Goal: Task Accomplishment & Management: Manage account settings

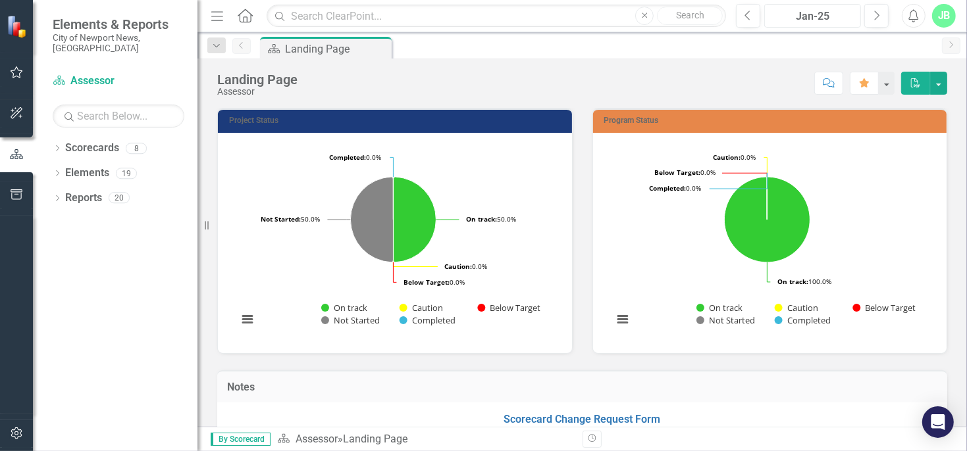
click at [790, 18] on div "Jan-25" at bounding box center [813, 17] width 88 height 16
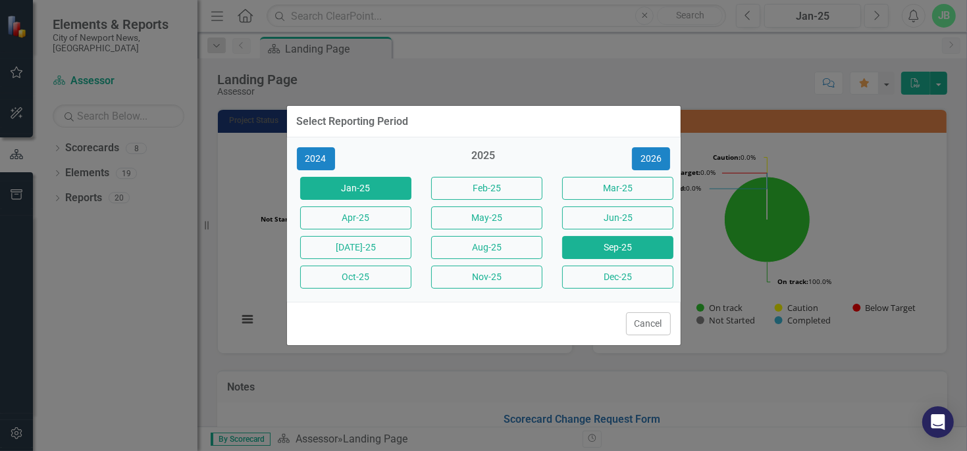
click at [631, 250] on button "Sep-25" at bounding box center [617, 247] width 111 height 23
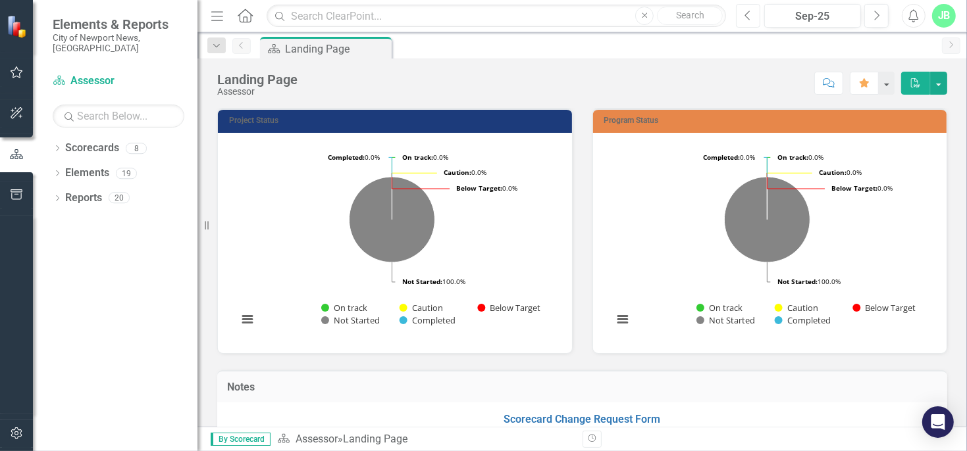
click at [741, 14] on button "Previous" at bounding box center [748, 16] width 24 height 24
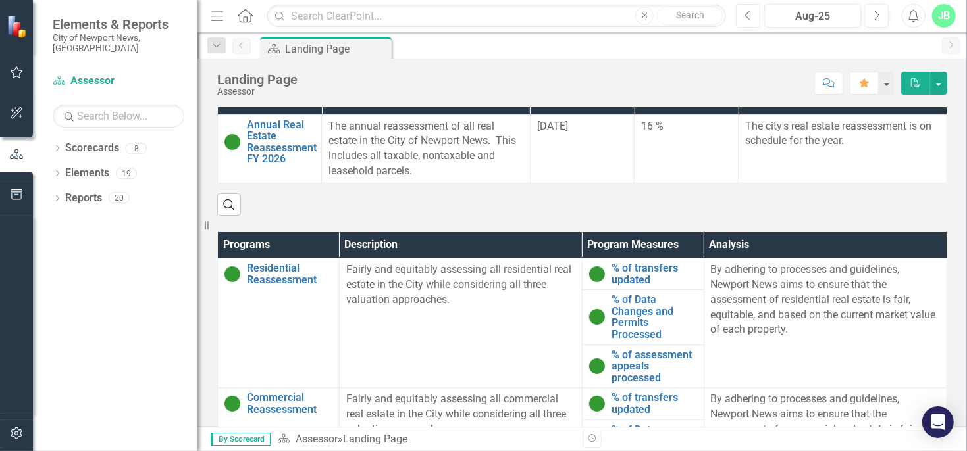
scroll to position [373, 0]
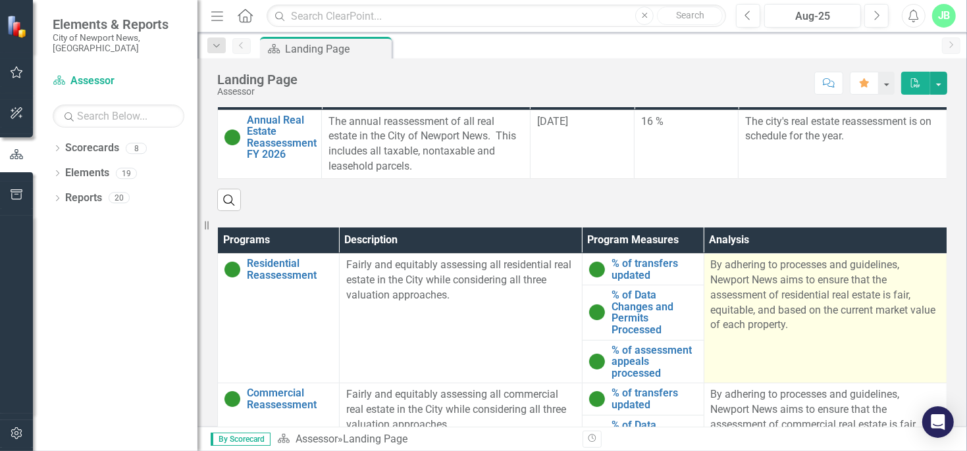
drag, startPoint x: 830, startPoint y: 330, endPoint x: 719, endPoint y: 256, distance: 133.8
click at [719, 258] on p "By adhering to processes and guidelines, Newport News aims to ensure that the a…" at bounding box center [825, 295] width 229 height 75
drag, startPoint x: 706, startPoint y: 263, endPoint x: 809, endPoint y: 312, distance: 113.6
click at [808, 310] on p "By adhering to processes and guidelines, Newport News aims to ensure that the a…" at bounding box center [825, 295] width 229 height 75
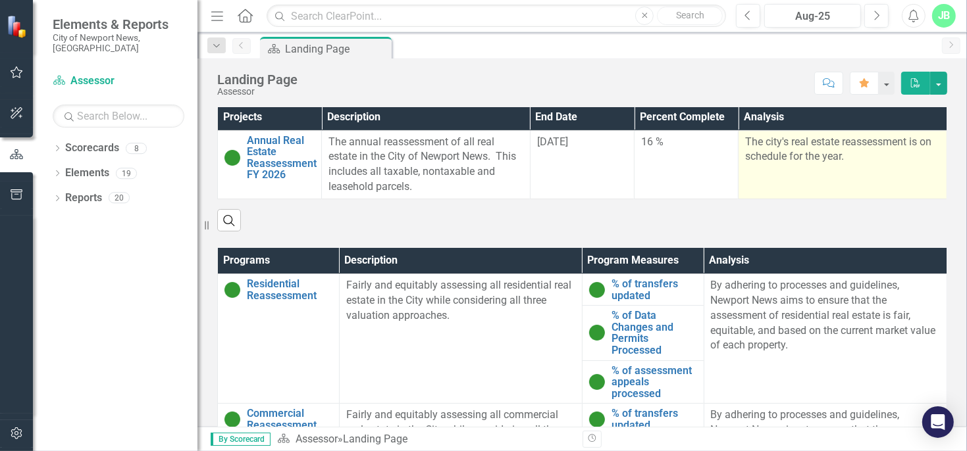
scroll to position [0, 0]
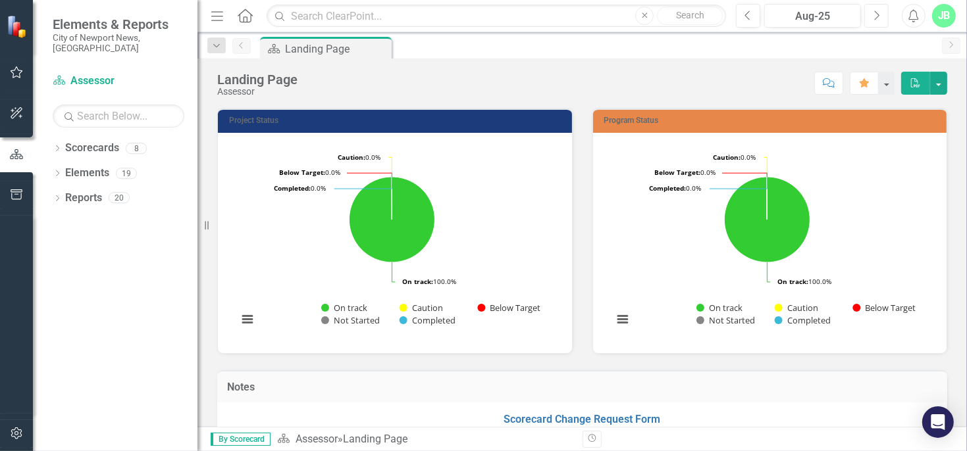
click at [877, 15] on icon "Next" at bounding box center [876, 16] width 7 height 12
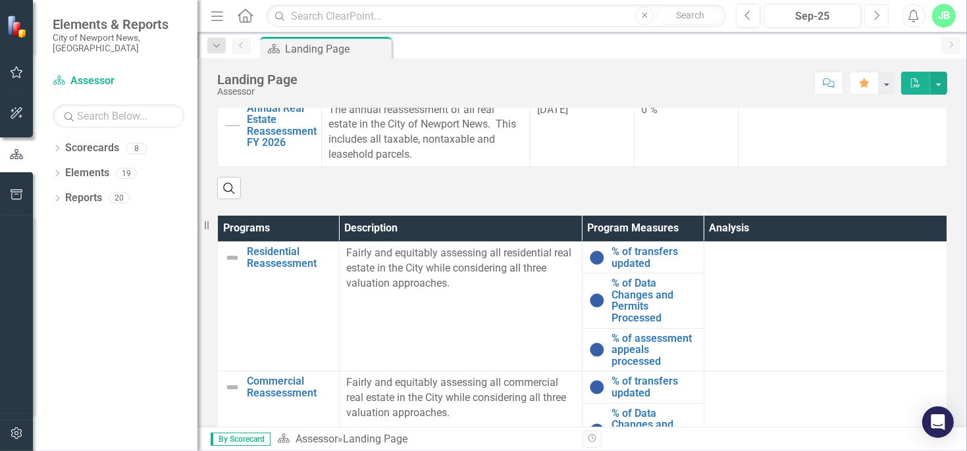
scroll to position [325, 0]
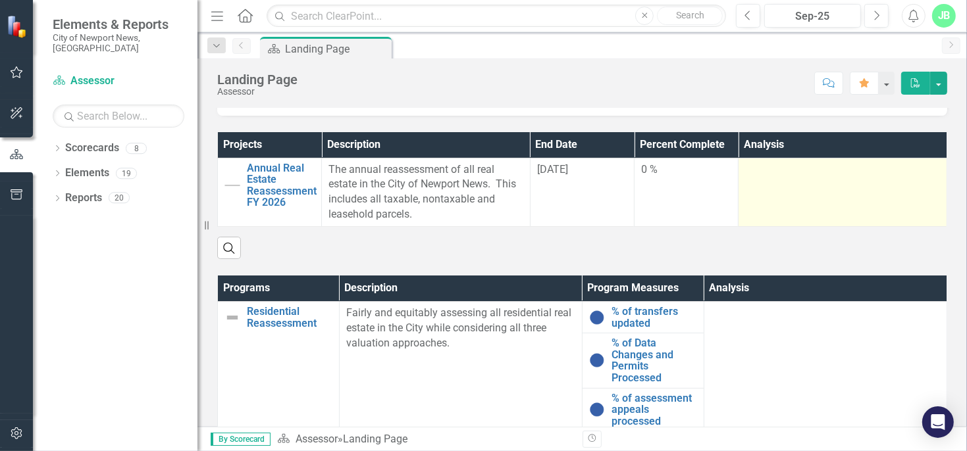
click at [771, 176] on div at bounding box center [842, 171] width 195 height 16
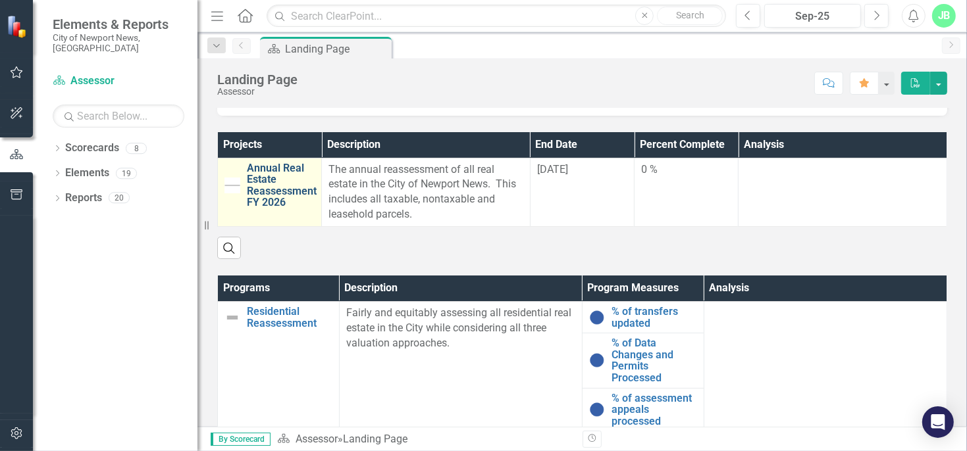
click at [253, 171] on link "Annual Real Estate Reassessment FY 2026" at bounding box center [282, 186] width 70 height 46
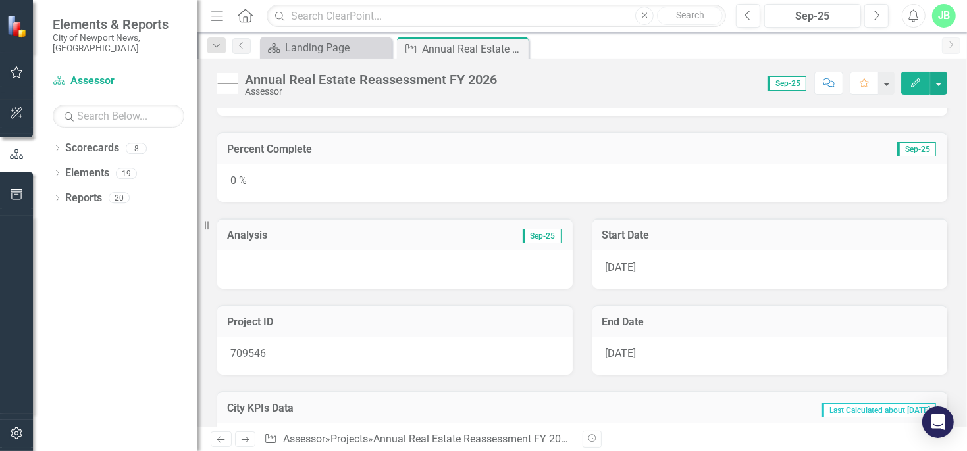
scroll to position [89, 0]
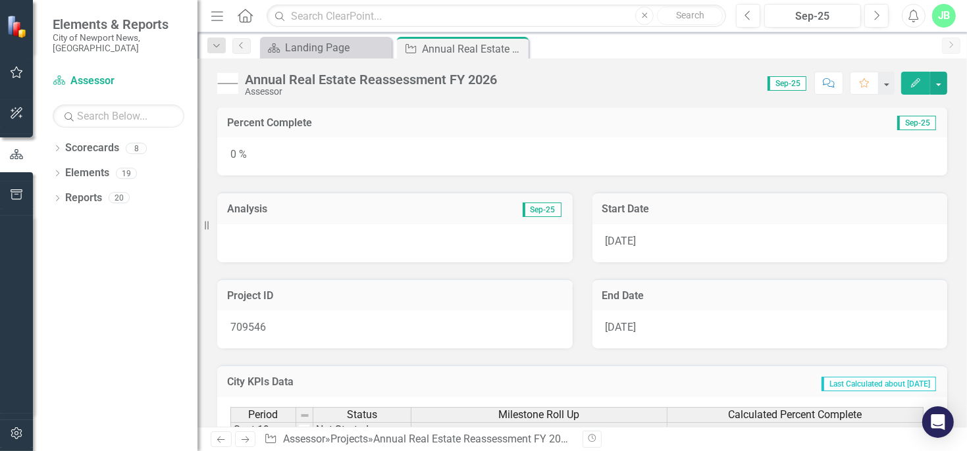
click at [634, 147] on div "0 %" at bounding box center [582, 157] width 730 height 38
click at [915, 82] on icon "Edit" at bounding box center [915, 82] width 12 height 9
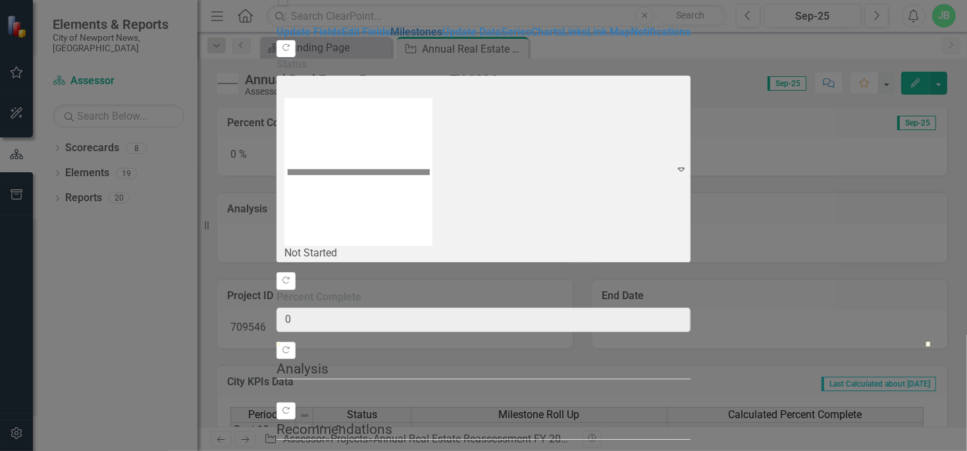
type input "0"
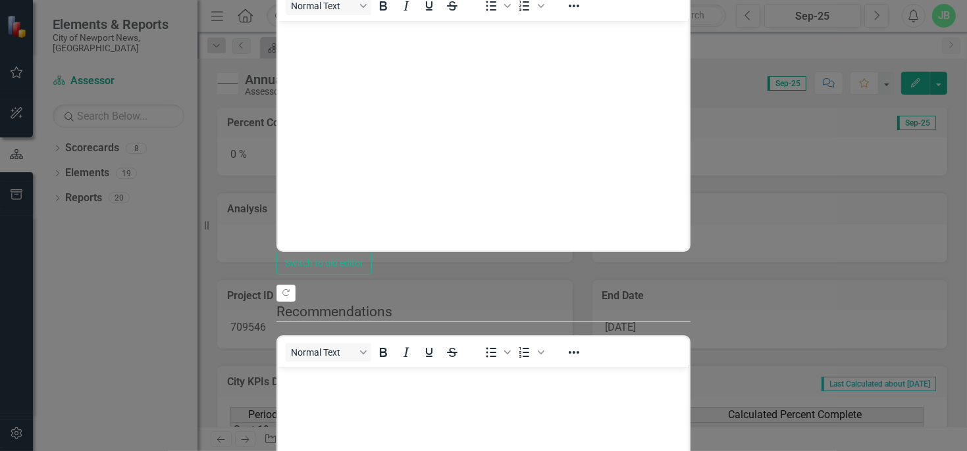
scroll to position [0, 0]
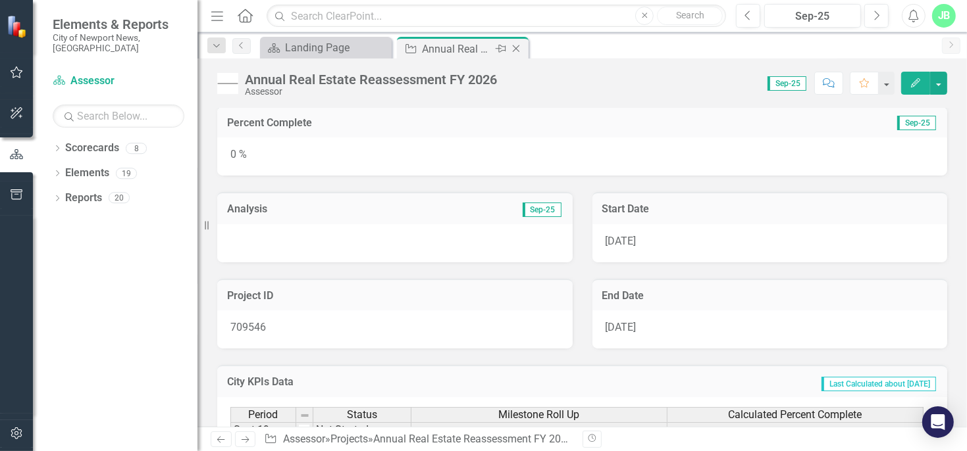
click at [515, 45] on icon "Close" at bounding box center [515, 48] width 13 height 11
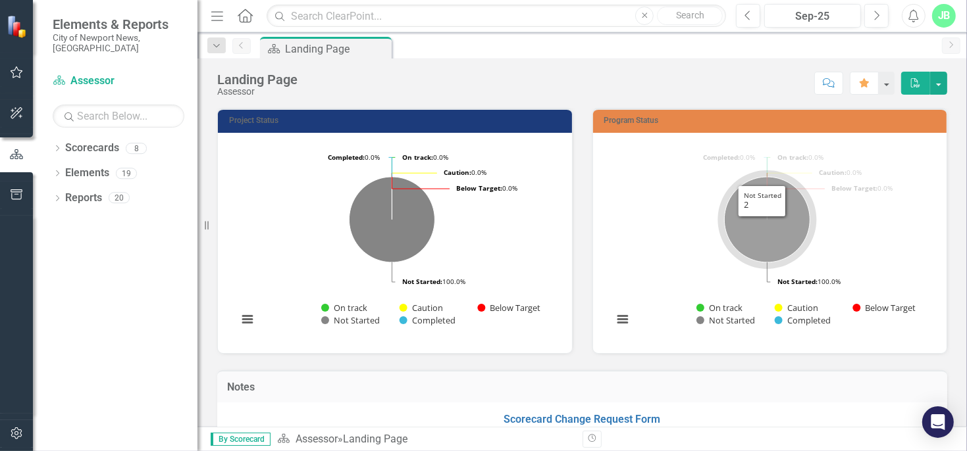
click at [754, 230] on icon "Not Started, 2." at bounding box center [767, 220] width 86 height 86
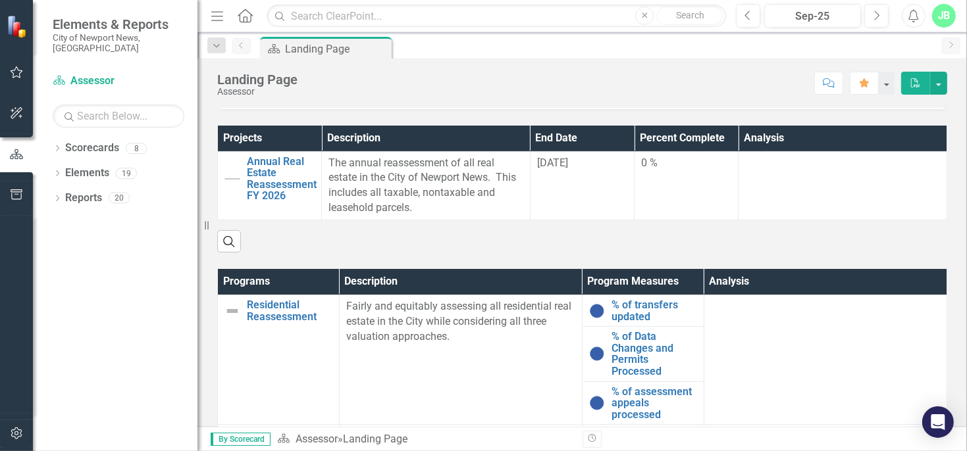
scroll to position [390, 0]
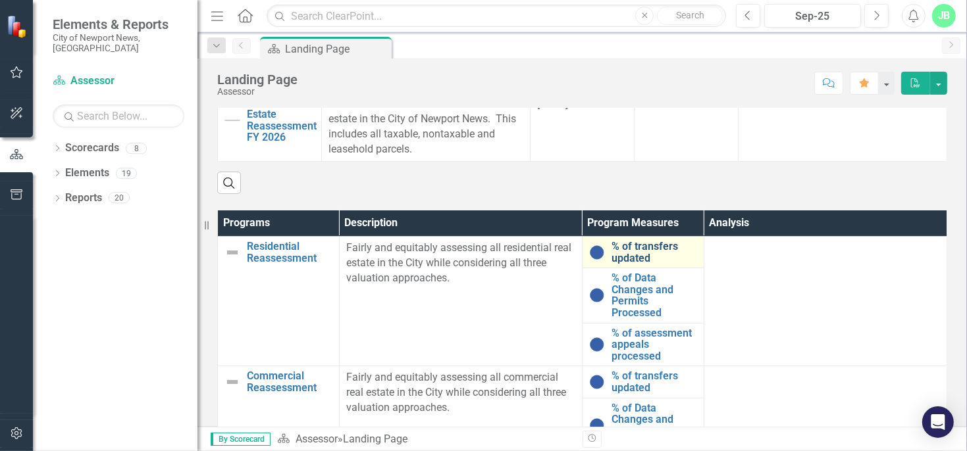
click at [622, 247] on link "% of transfers updated" at bounding box center [654, 252] width 86 height 23
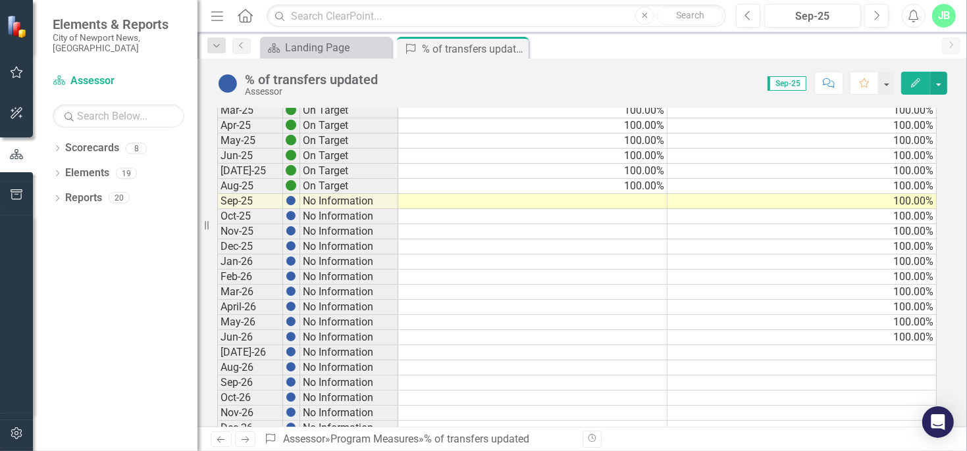
scroll to position [247, 0]
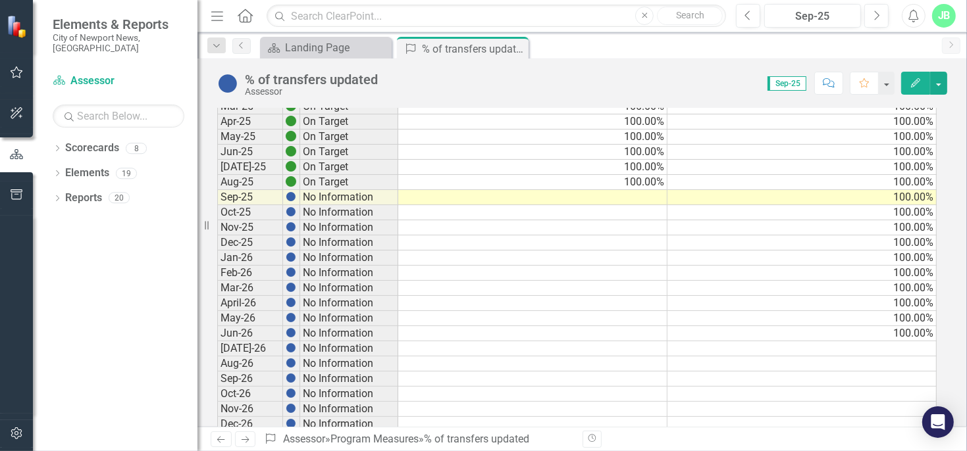
click at [523, 192] on td at bounding box center [532, 197] width 269 height 15
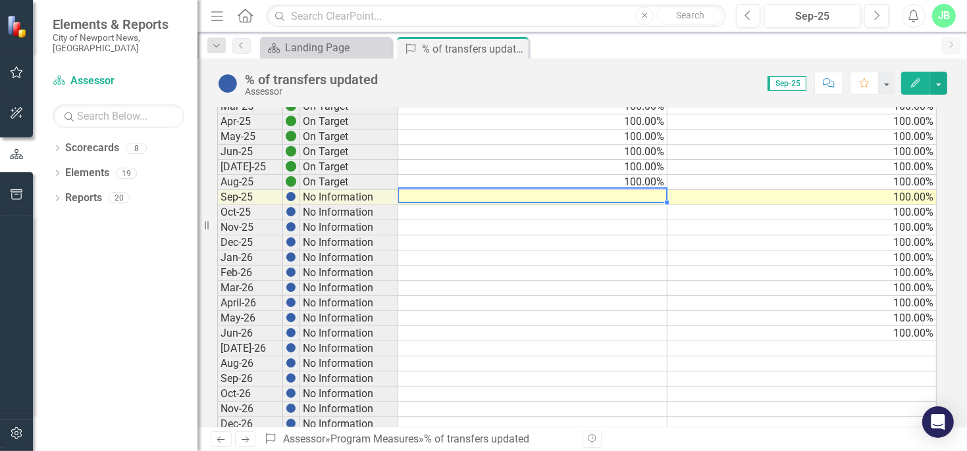
click at [523, 192] on td at bounding box center [532, 197] width 269 height 15
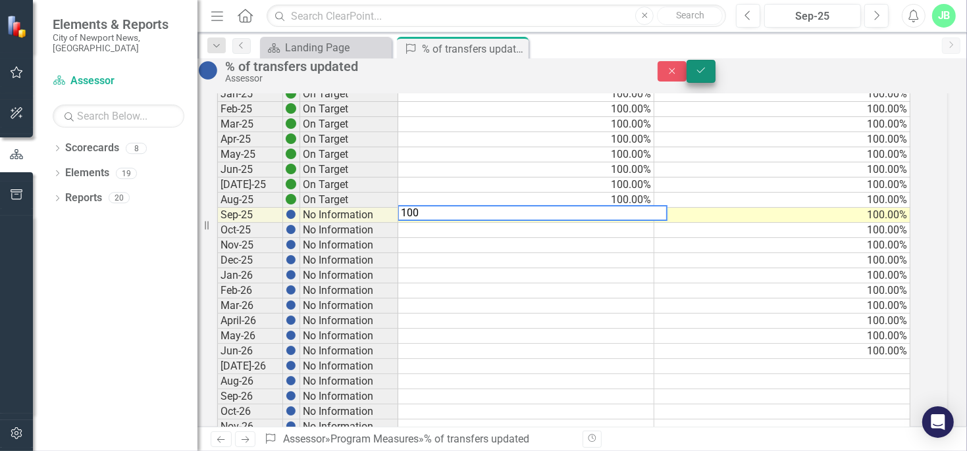
type textarea "100"
click at [715, 82] on button "Save" at bounding box center [700, 71] width 29 height 23
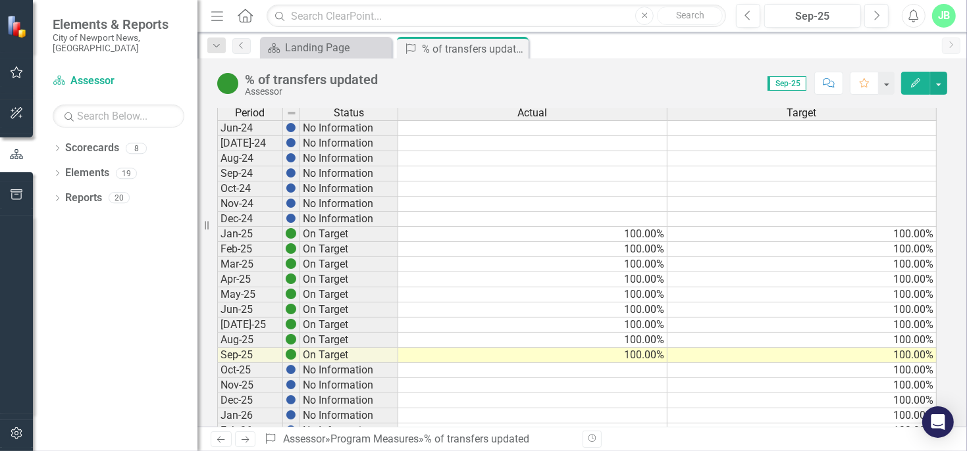
scroll to position [0, 0]
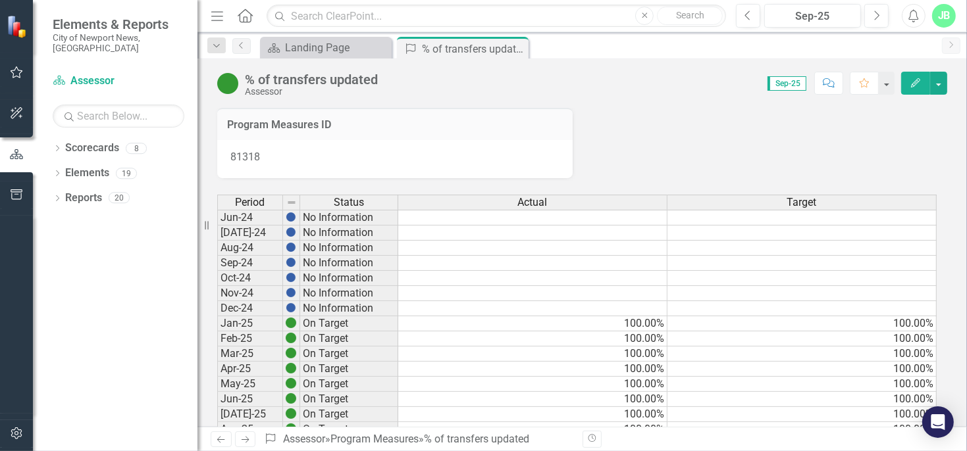
click at [913, 84] on icon "button" at bounding box center [915, 82] width 9 height 9
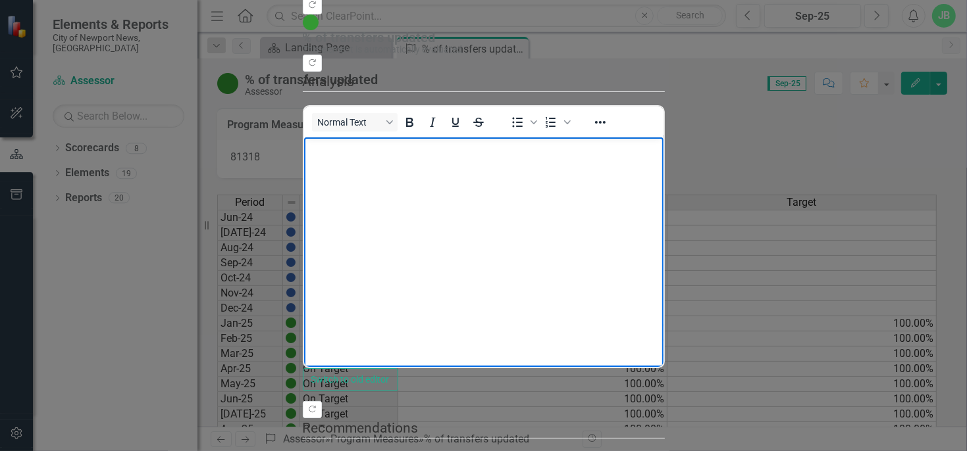
drag, startPoint x: 367, startPoint y: 182, endPoint x: 337, endPoint y: 185, distance: 29.8
click at [337, 185] on body "Rich Text Area. Press ALT-0 for help." at bounding box center [482, 236] width 359 height 197
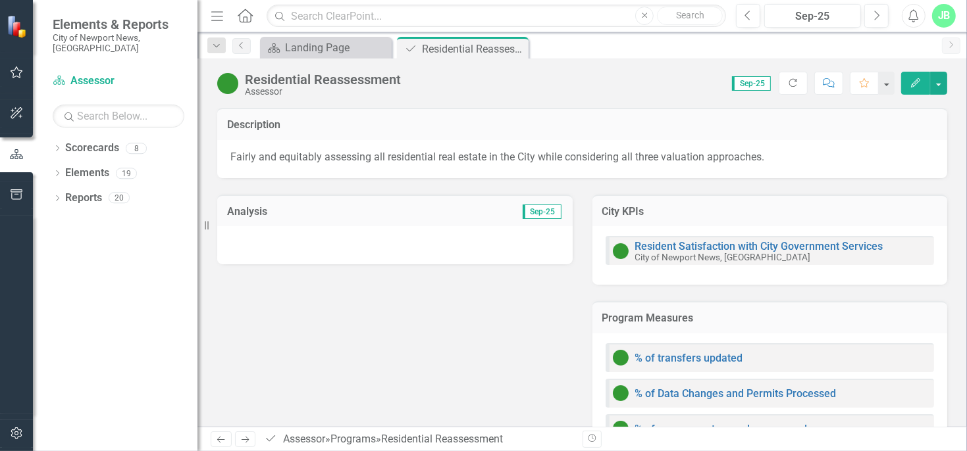
click at [0, 0] on icon "Close" at bounding box center [0, 0] width 0 height 0
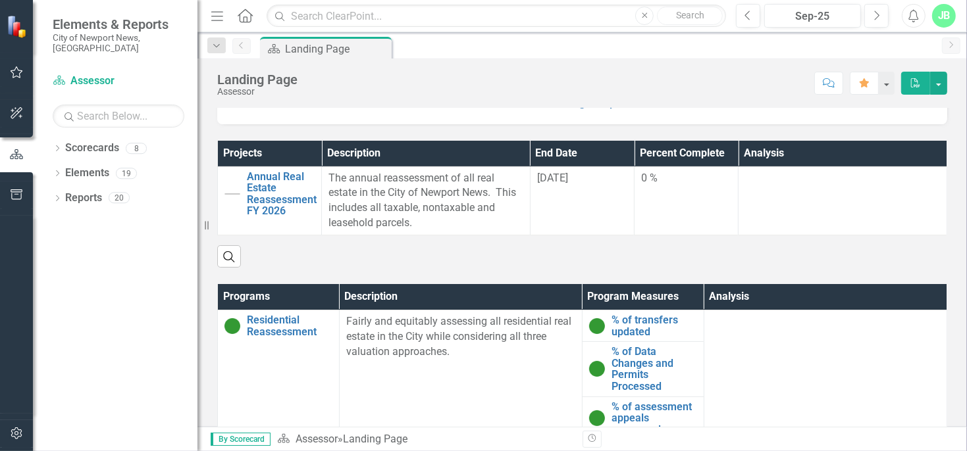
scroll to position [309, 0]
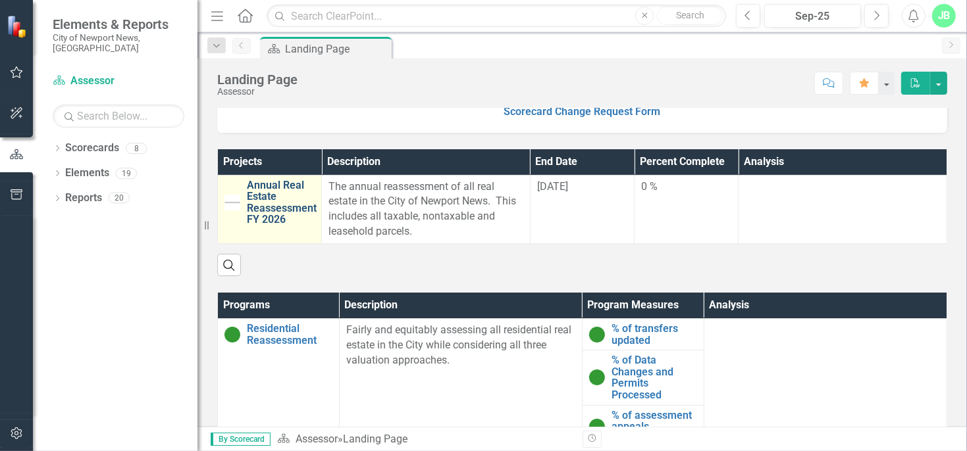
click at [280, 198] on link "Annual Real Estate Reassessment FY 2026" at bounding box center [282, 203] width 70 height 46
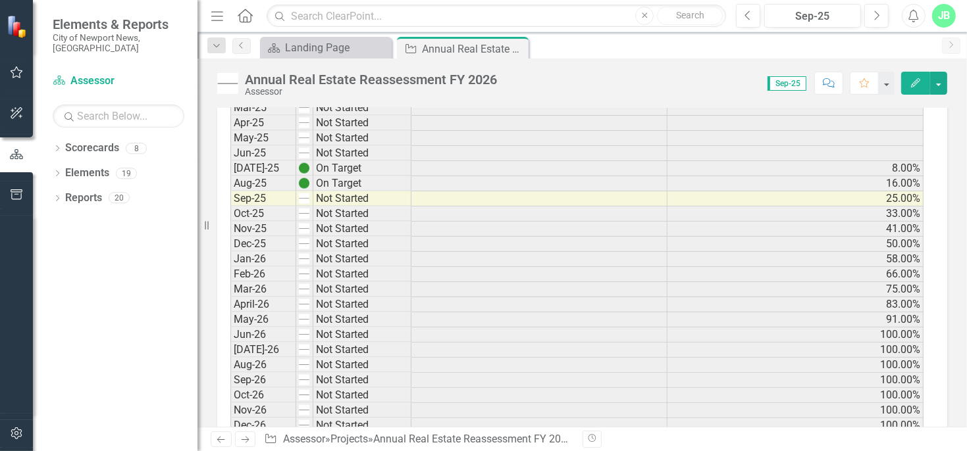
scroll to position [1341, 0]
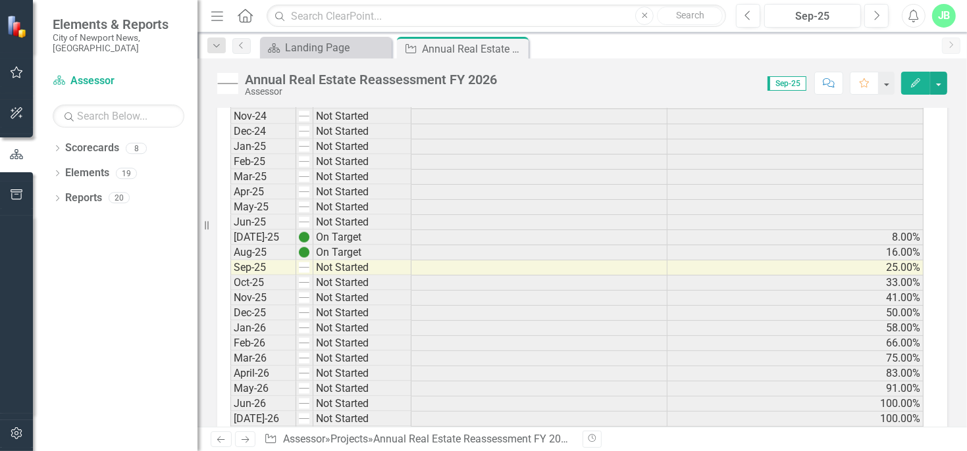
click at [322, 261] on td "Not Started" at bounding box center [362, 268] width 98 height 15
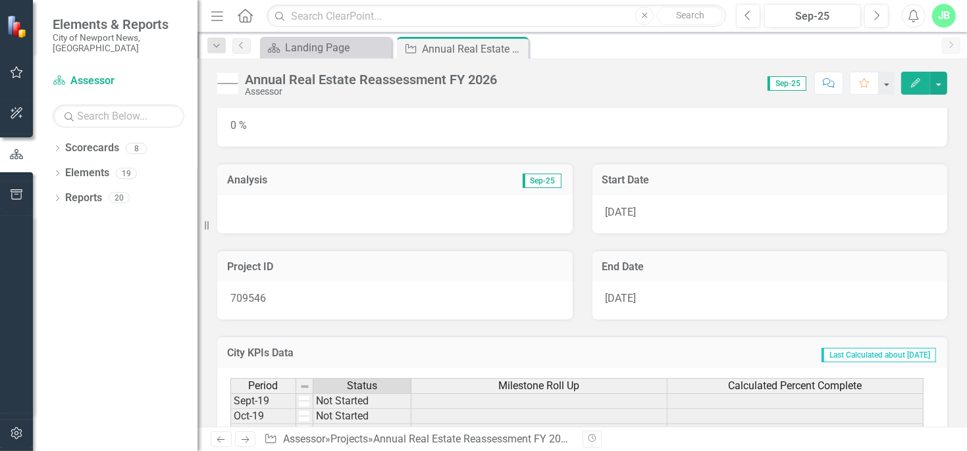
scroll to position [0, 0]
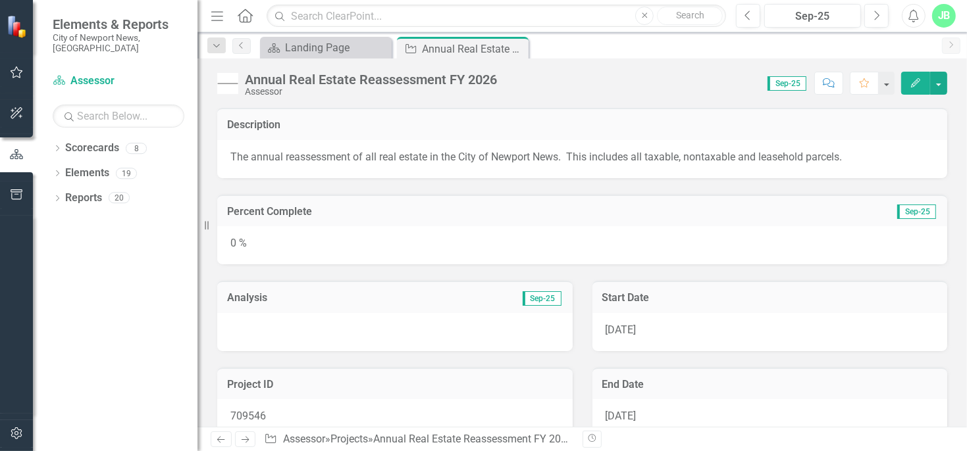
click at [917, 82] on icon "Edit" at bounding box center [915, 82] width 12 height 9
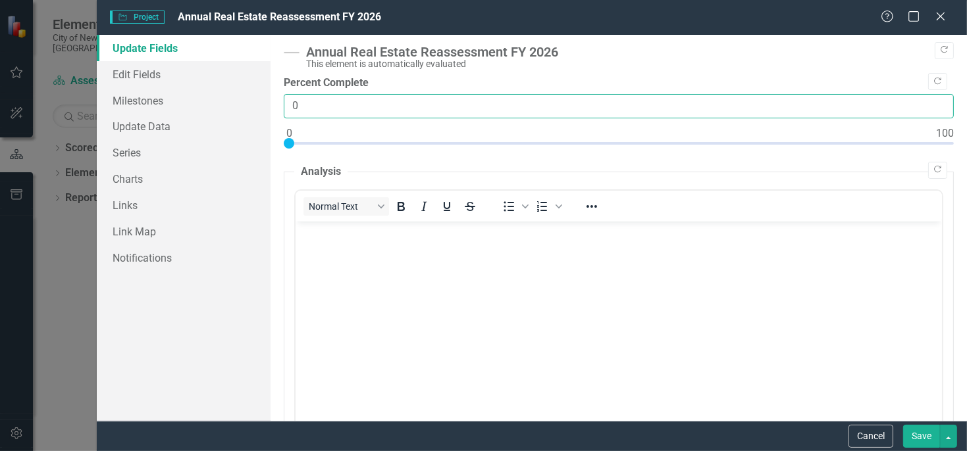
click at [304, 106] on input "0" at bounding box center [619, 106] width 670 height 24
drag, startPoint x: 305, startPoint y: 106, endPoint x: 218, endPoint y: 104, distance: 86.2
click at [218, 104] on div "Update Fields Edit Fields Milestones Update Data Series Charts Links Link Map N…" at bounding box center [532, 228] width 870 height 386
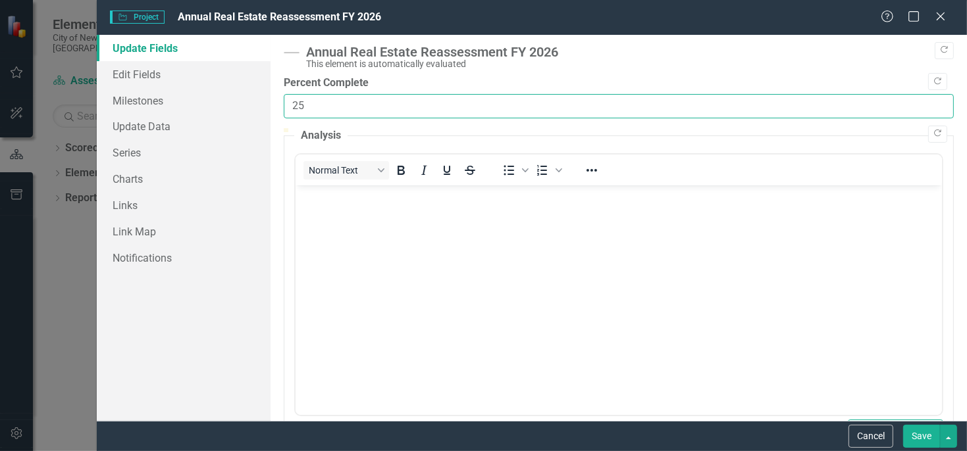
scroll to position [458, 0]
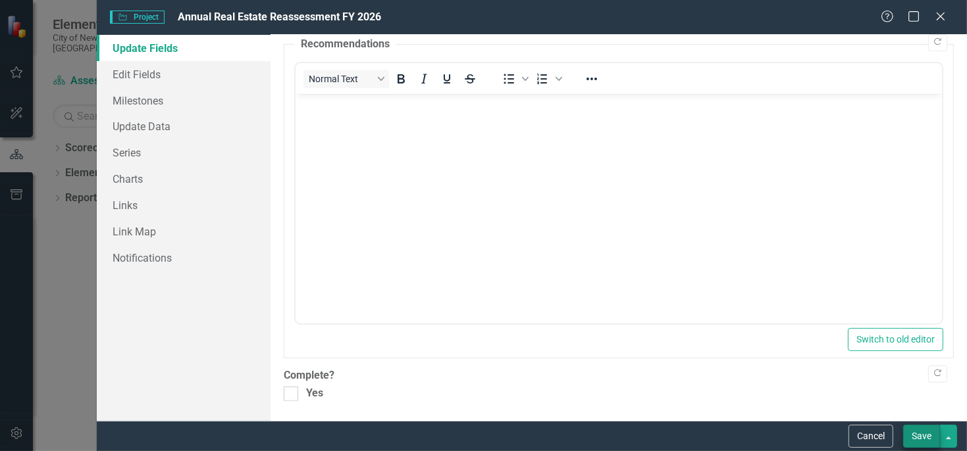
type input "25"
click at [937, 442] on button "Save" at bounding box center [921, 436] width 37 height 23
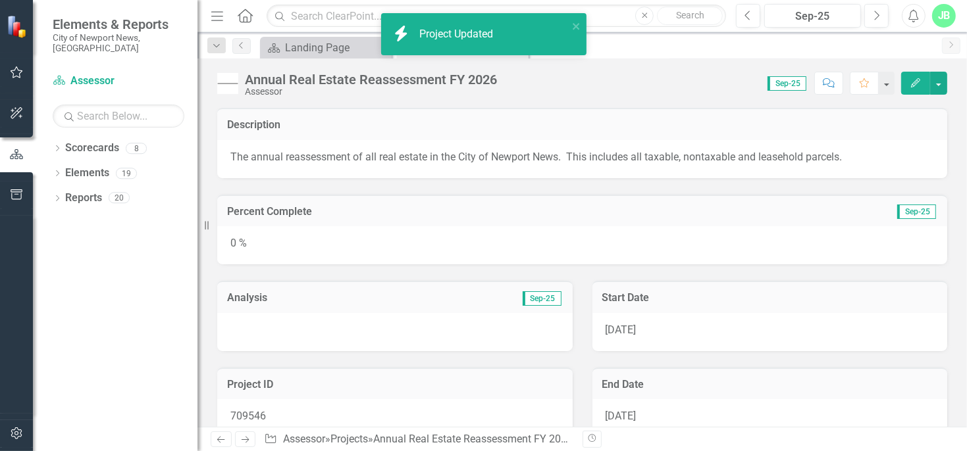
click at [619, 124] on h3 "Description" at bounding box center [582, 125] width 710 height 12
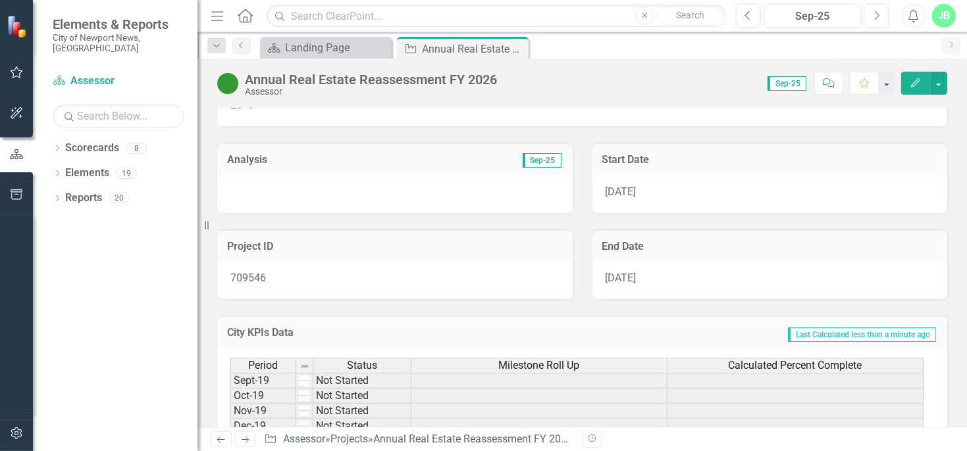
scroll to position [0, 0]
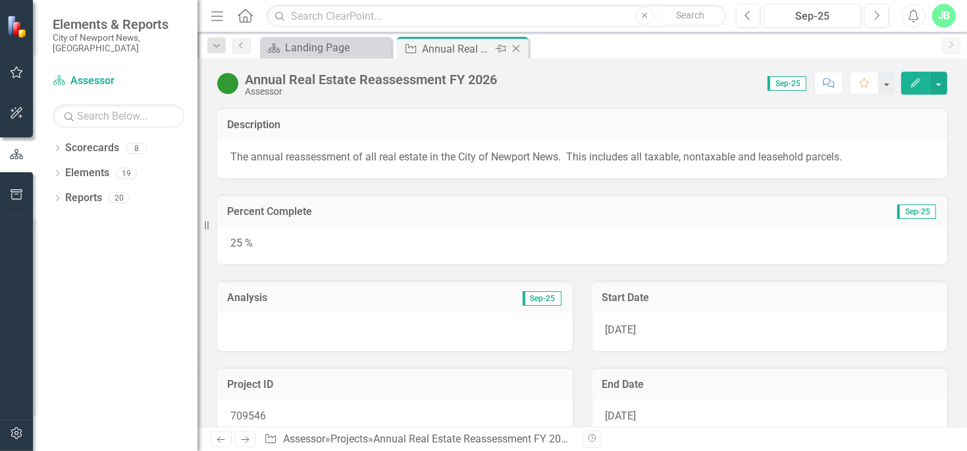
click at [519, 47] on icon "Close" at bounding box center [515, 48] width 13 height 11
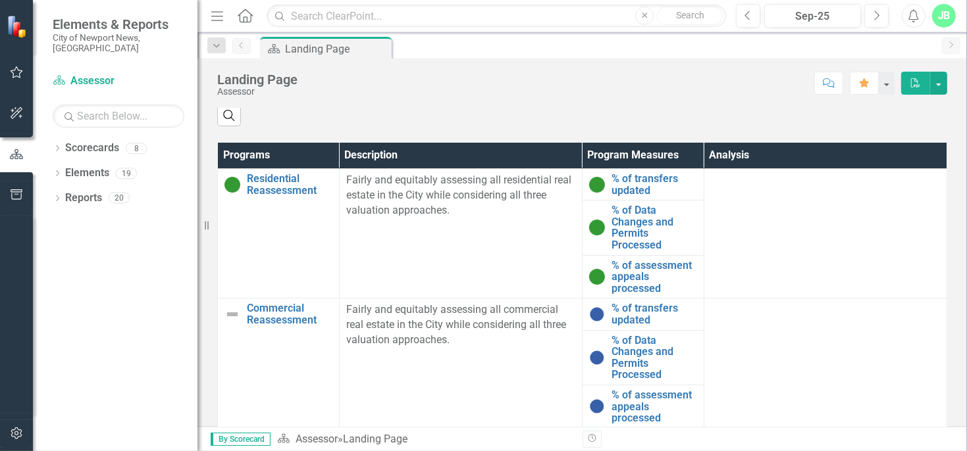
scroll to position [502, 0]
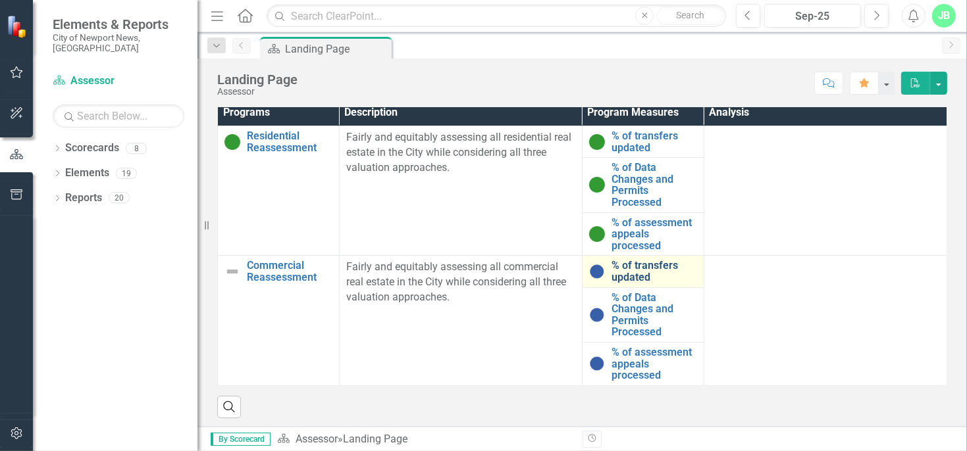
click at [615, 269] on link "% of transfers updated" at bounding box center [654, 271] width 86 height 23
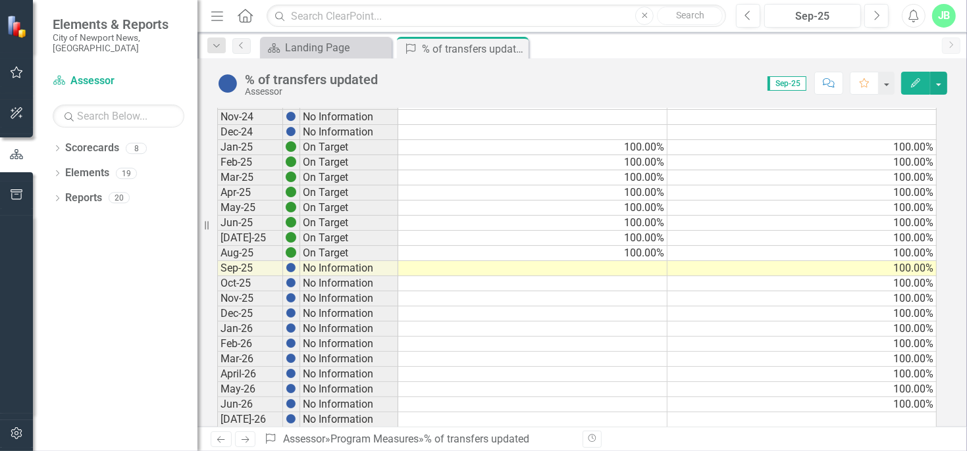
scroll to position [166, 0]
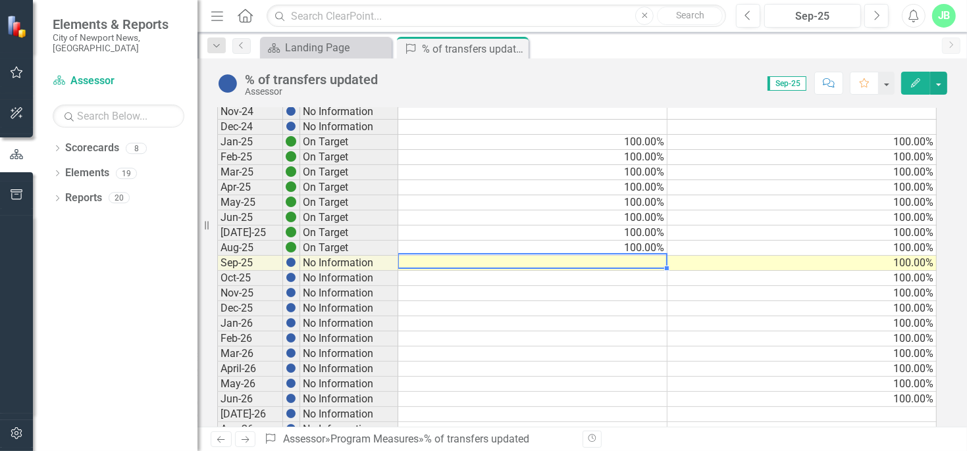
click at [217, 253] on div "Period Status Actual Target Jul-24 No Information Aug-24 No Information Sep-24 …" at bounding box center [217, 354] width 0 height 652
click at [607, 261] on td at bounding box center [532, 263] width 269 height 15
click at [607, 226] on td "100.00%" at bounding box center [532, 218] width 269 height 15
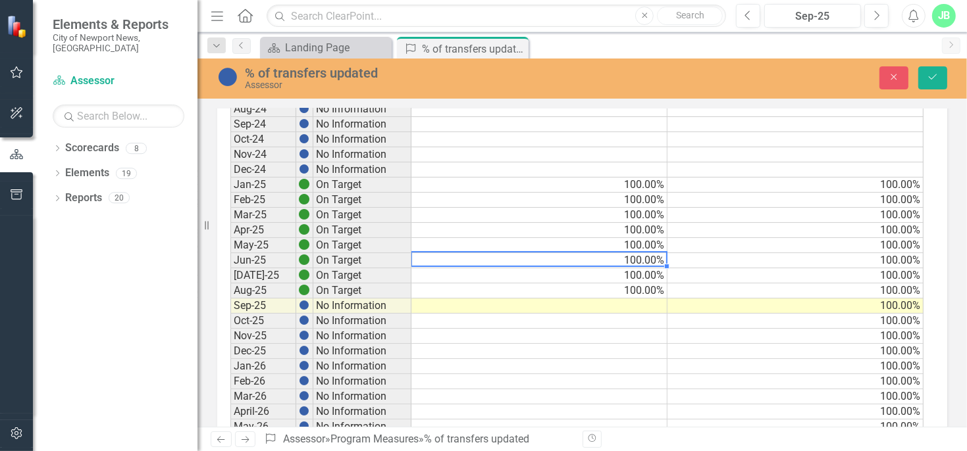
type textarea "100"
click at [596, 300] on td at bounding box center [539, 306] width 256 height 15
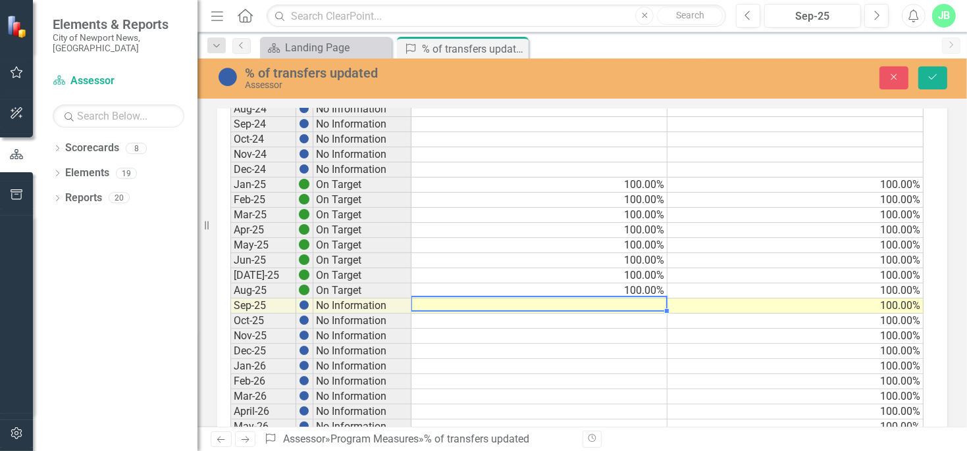
click at [596, 300] on td at bounding box center [539, 306] width 256 height 15
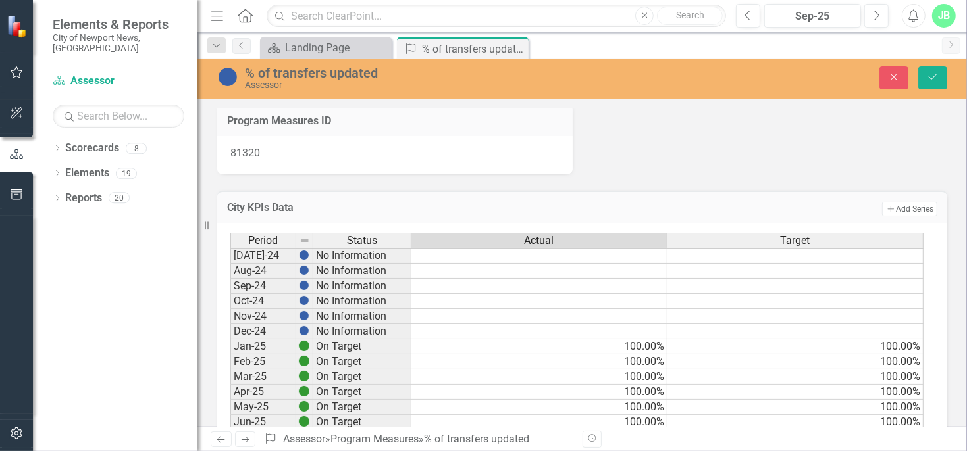
scroll to position [0, 0]
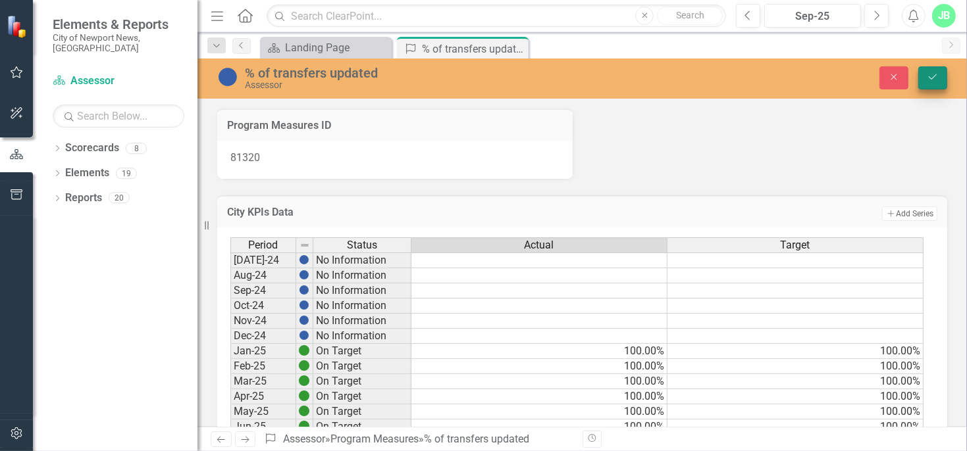
type textarea "100"
click at [931, 79] on icon "Save" at bounding box center [933, 76] width 12 height 9
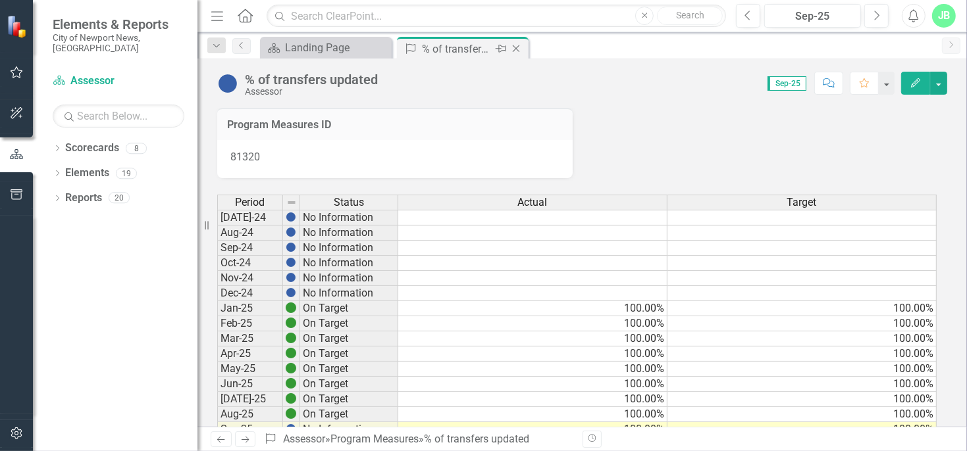
click at [516, 48] on icon at bounding box center [516, 48] width 7 height 7
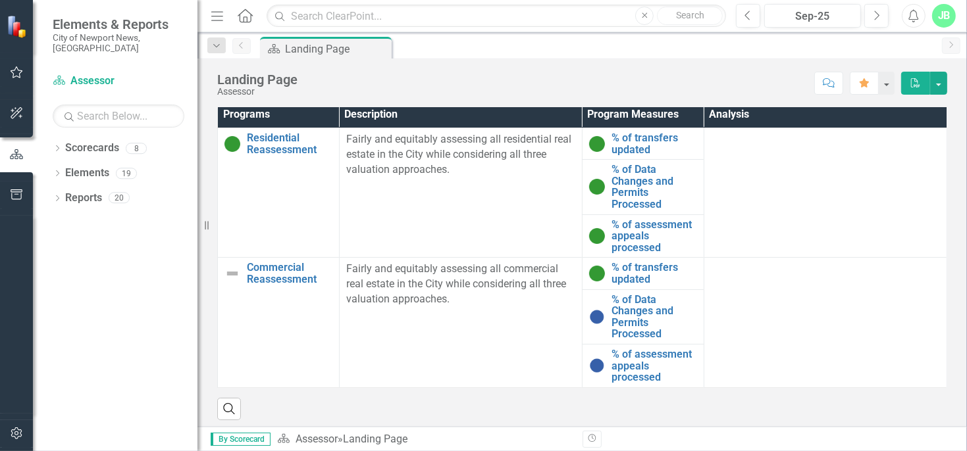
scroll to position [502, 0]
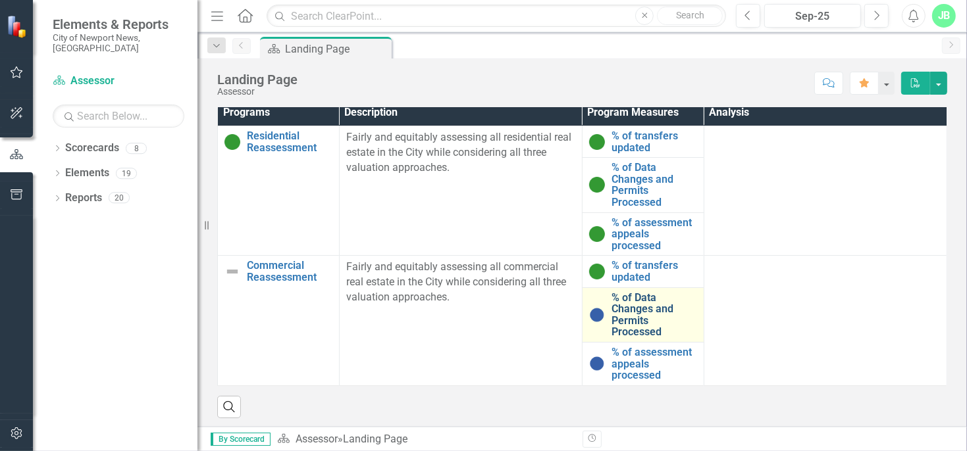
click at [625, 303] on link "% of Data Changes and Permits Processed" at bounding box center [654, 315] width 86 height 46
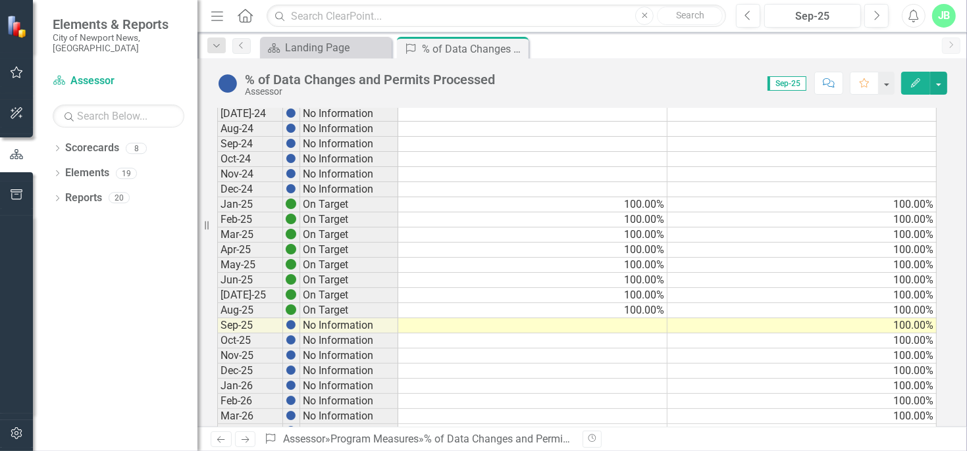
scroll to position [172, 0]
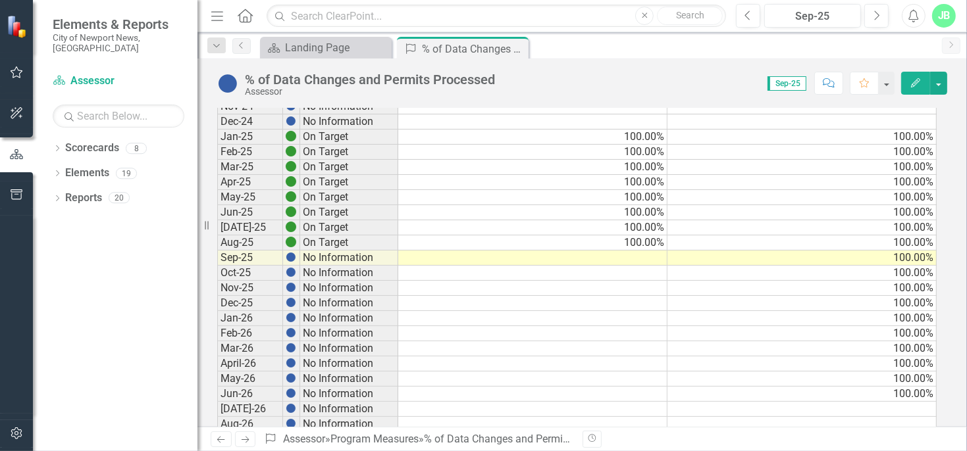
click at [523, 251] on td at bounding box center [532, 258] width 269 height 15
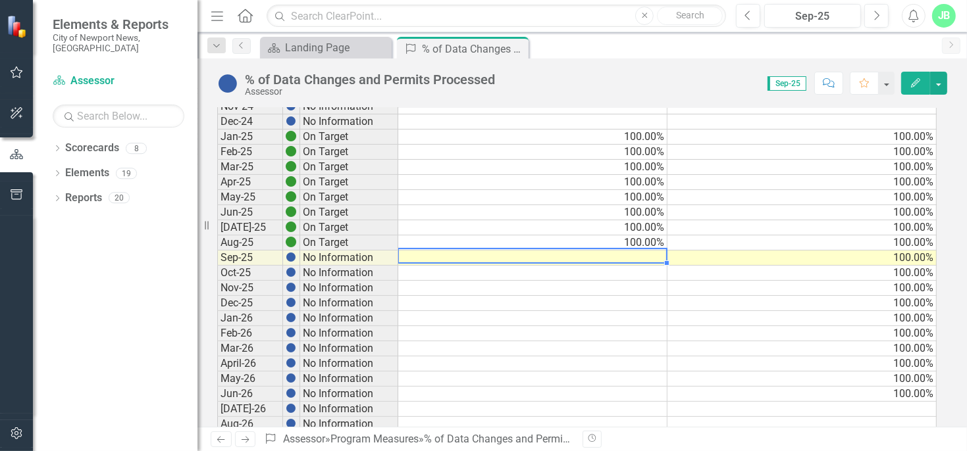
click at [523, 251] on td at bounding box center [532, 258] width 269 height 15
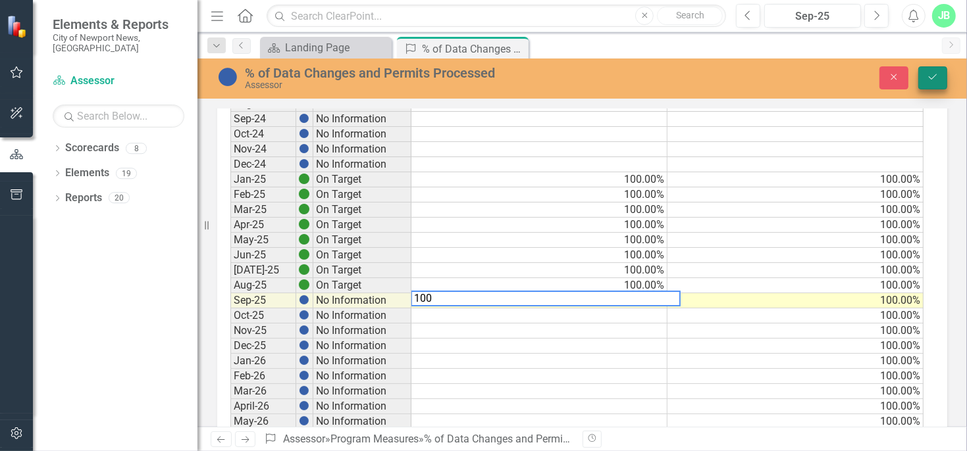
type textarea "100"
click at [946, 75] on button "Save" at bounding box center [932, 77] width 29 height 23
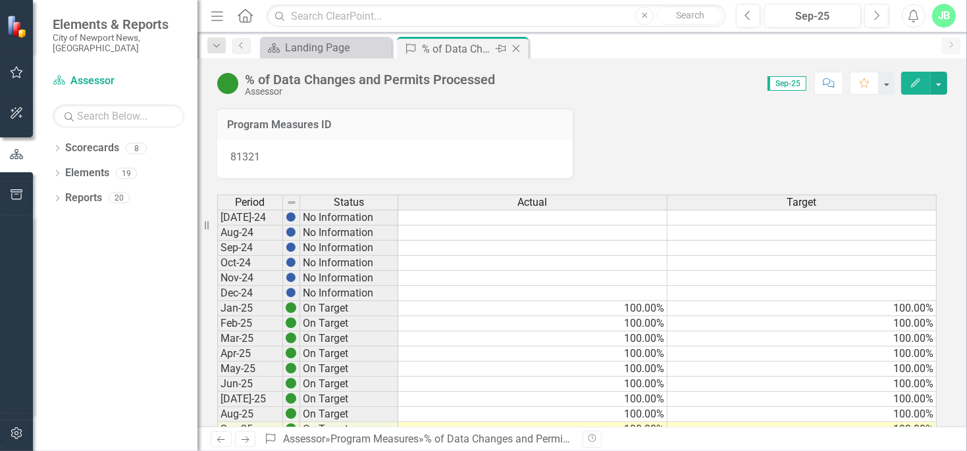
click at [519, 49] on icon "Close" at bounding box center [515, 48] width 13 height 11
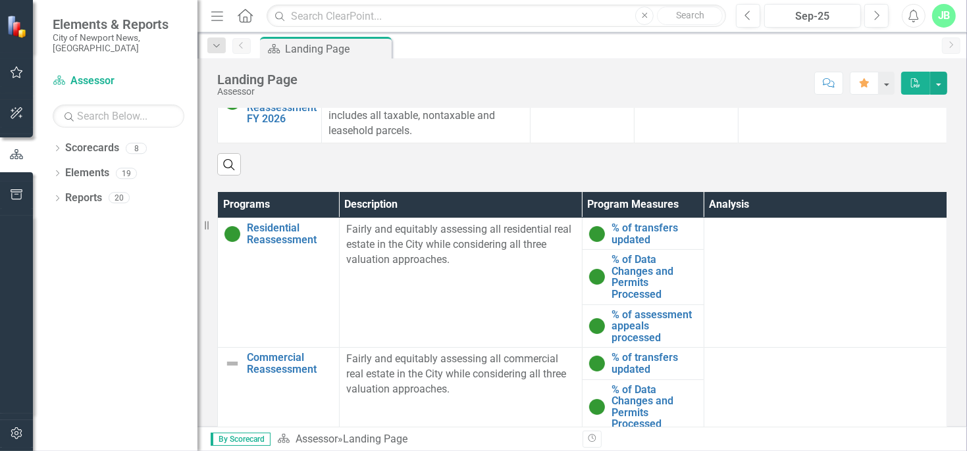
scroll to position [502, 0]
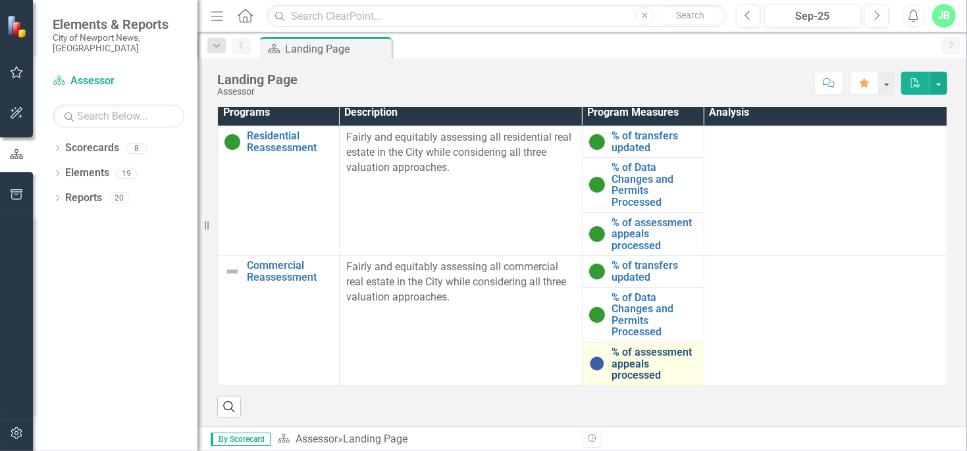
click at [633, 367] on link "% of assessment appeals processed" at bounding box center [654, 364] width 86 height 35
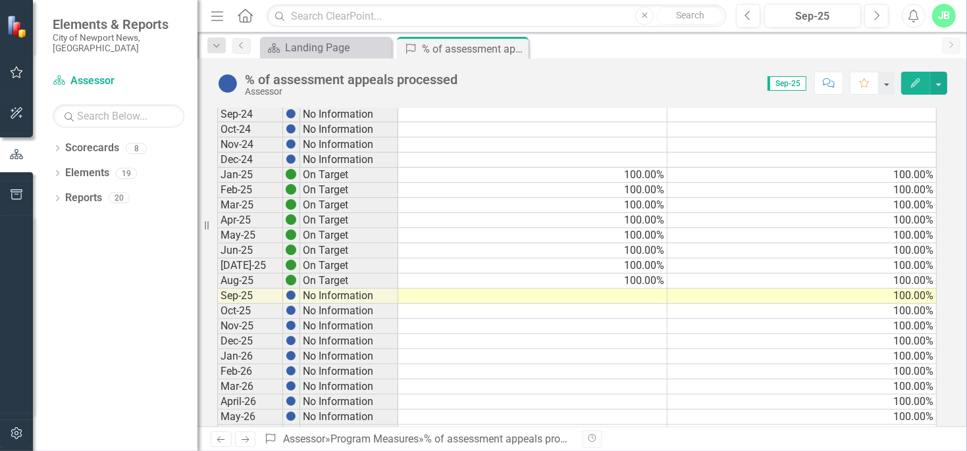
scroll to position [136, 0]
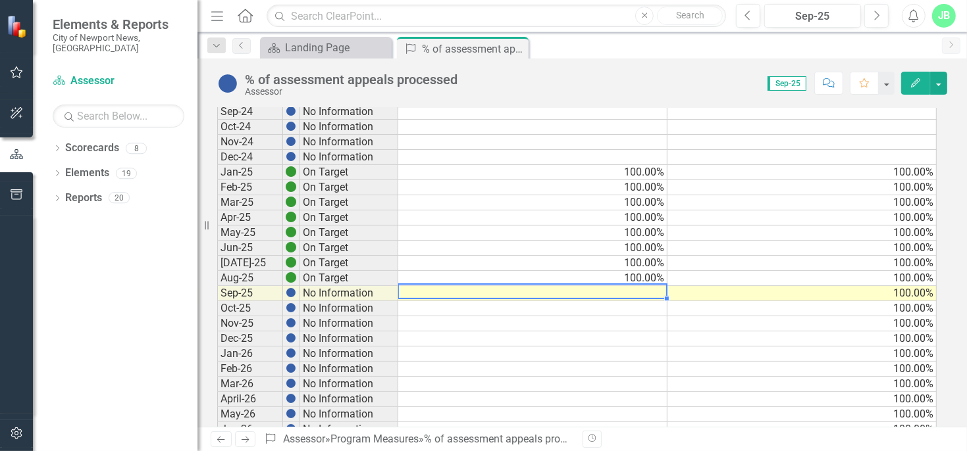
click at [607, 291] on td at bounding box center [532, 293] width 269 height 15
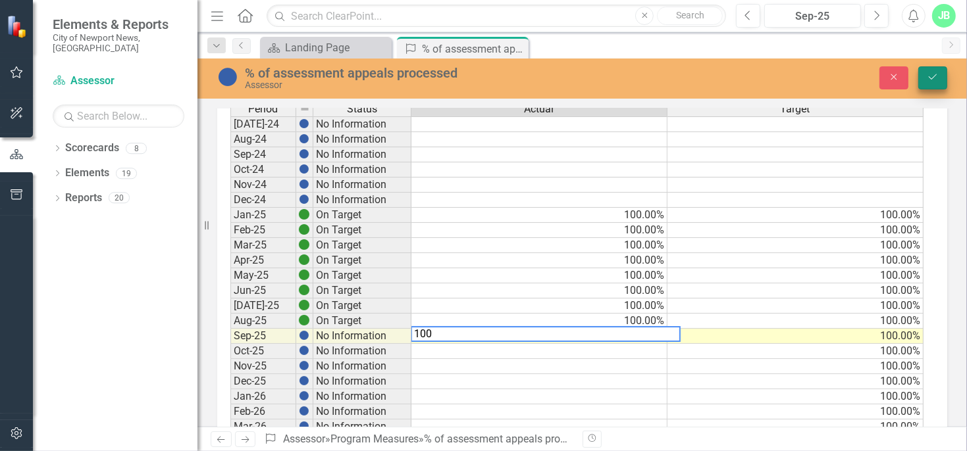
type textarea "100"
click at [934, 72] on icon "Save" at bounding box center [933, 76] width 12 height 9
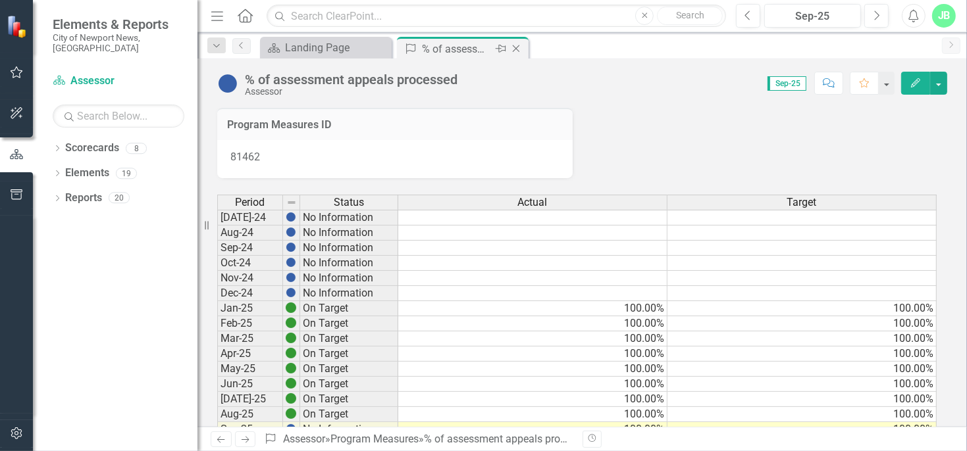
click at [519, 45] on icon "Close" at bounding box center [515, 48] width 13 height 11
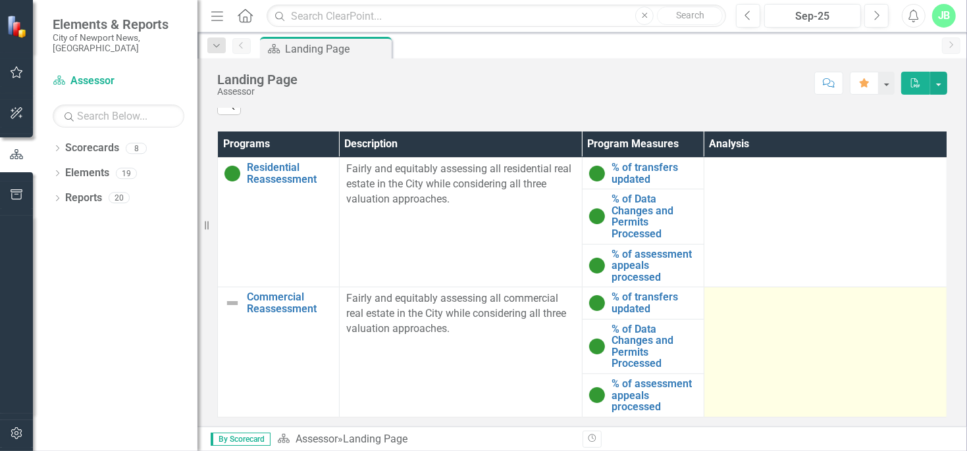
scroll to position [502, 0]
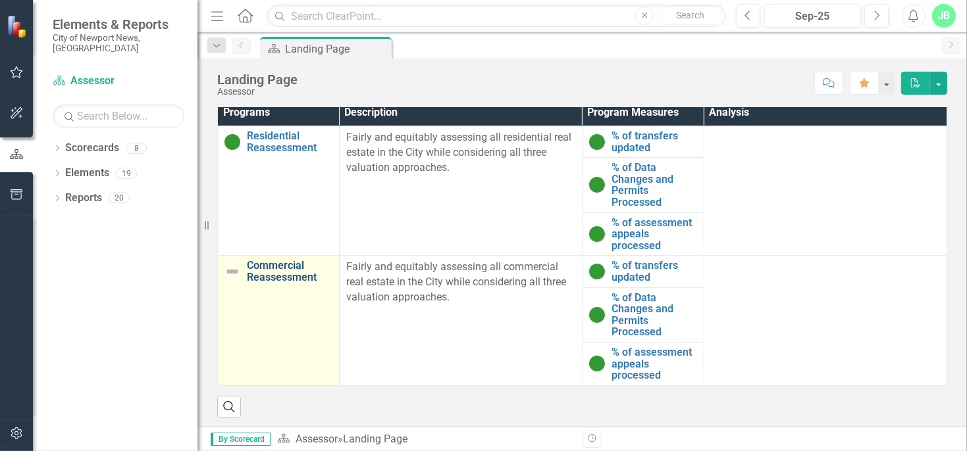
click at [276, 261] on link "Commercial Reassessment" at bounding box center [290, 271] width 86 height 23
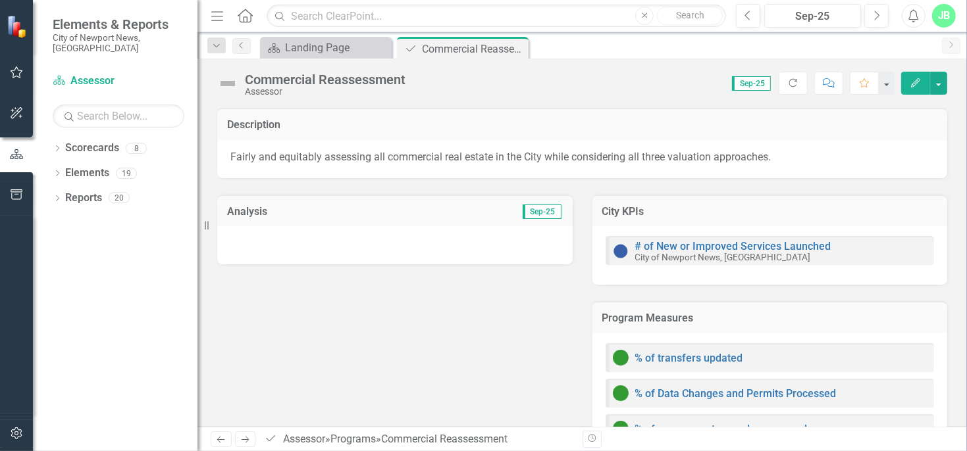
click at [911, 79] on icon "Edit" at bounding box center [915, 82] width 12 height 9
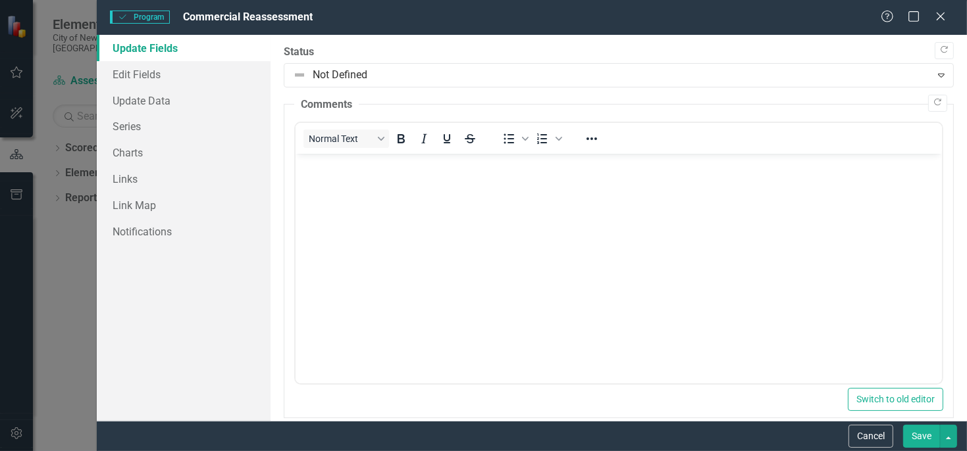
click at [345, 61] on div "Status Not Defined Expand" at bounding box center [619, 66] width 670 height 43
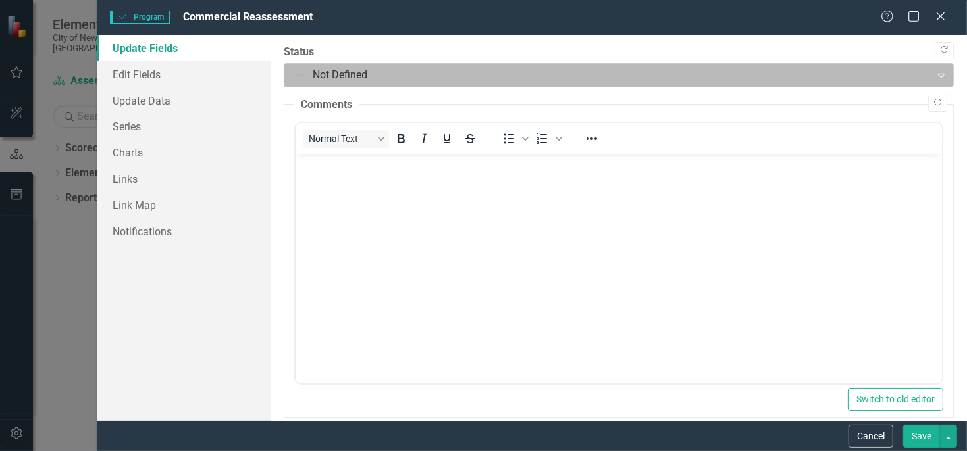
click at [345, 70] on div at bounding box center [607, 75] width 629 height 18
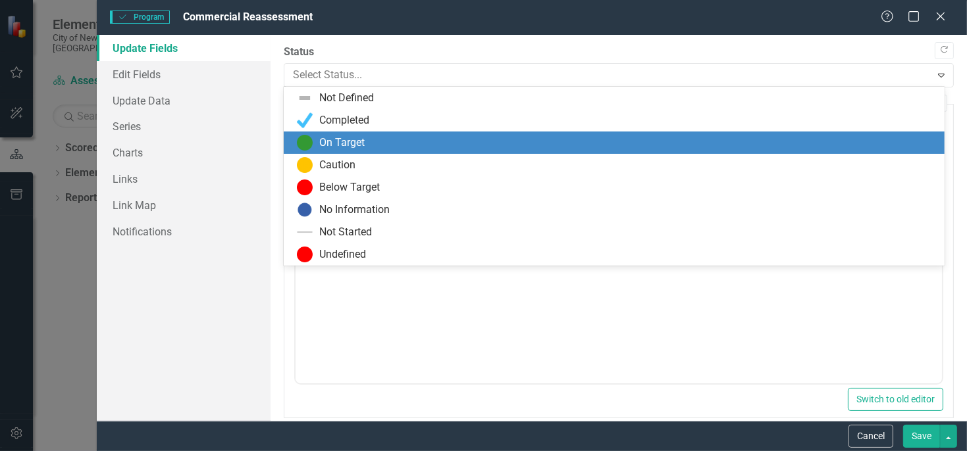
click at [335, 136] on div "On Target" at bounding box center [341, 143] width 45 height 15
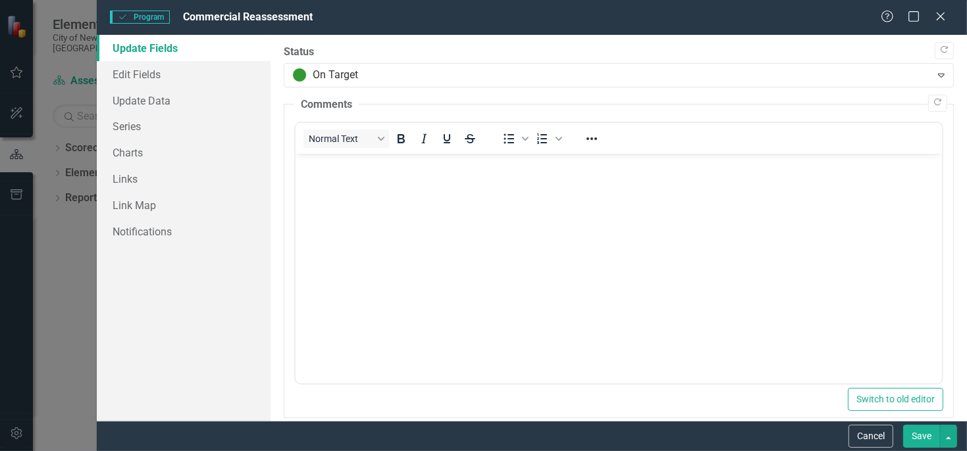
click at [333, 167] on p "Rich Text Area. Press ALT-0 for help." at bounding box center [619, 165] width 640 height 16
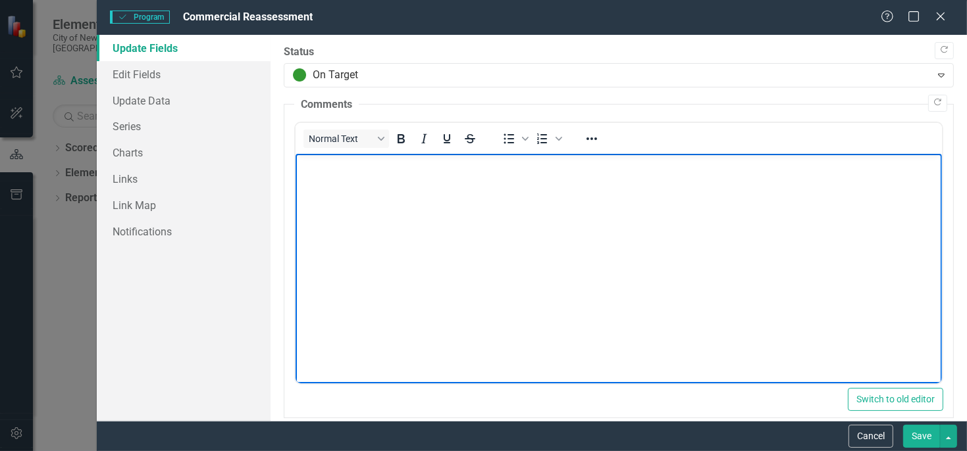
click at [634, 267] on body "Rich Text Area. Press ALT-0 for help." at bounding box center [618, 252] width 646 height 197
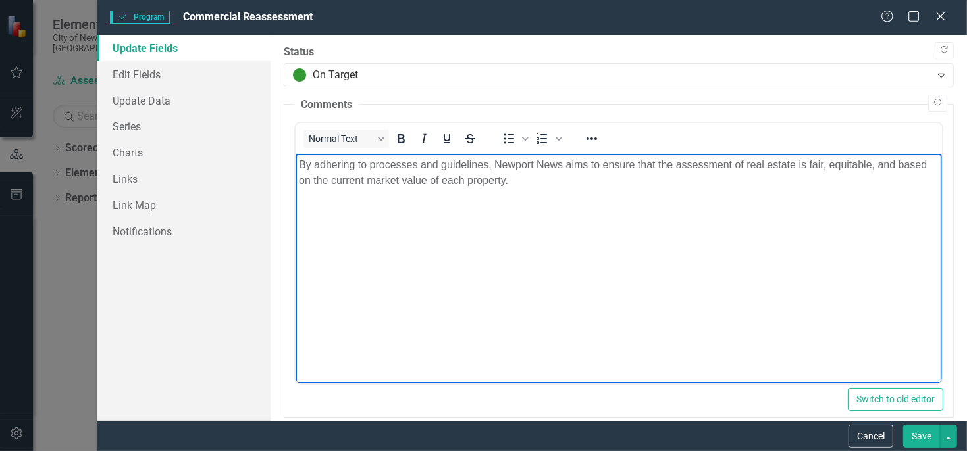
click at [925, 438] on button "Save" at bounding box center [921, 436] width 37 height 23
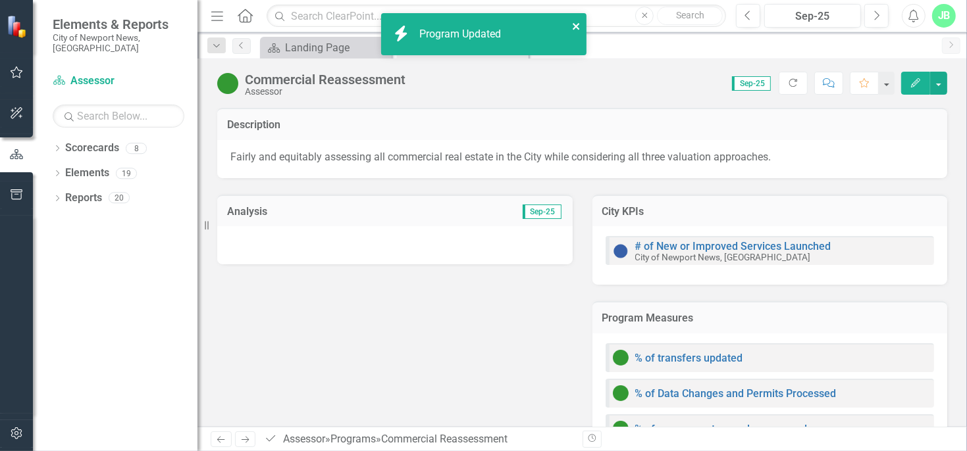
click at [576, 29] on icon "close" at bounding box center [576, 26] width 9 height 11
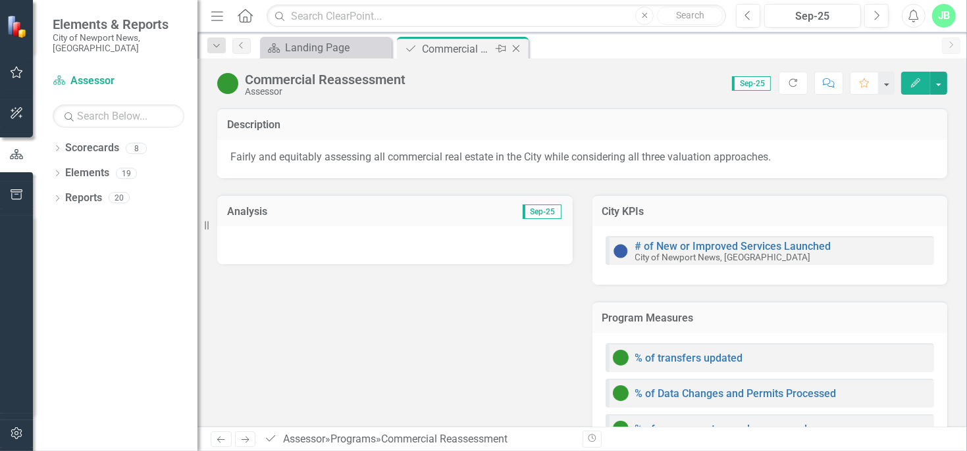
click at [519, 48] on icon "Close" at bounding box center [515, 48] width 13 height 11
